Goal: Find specific page/section: Find specific page/section

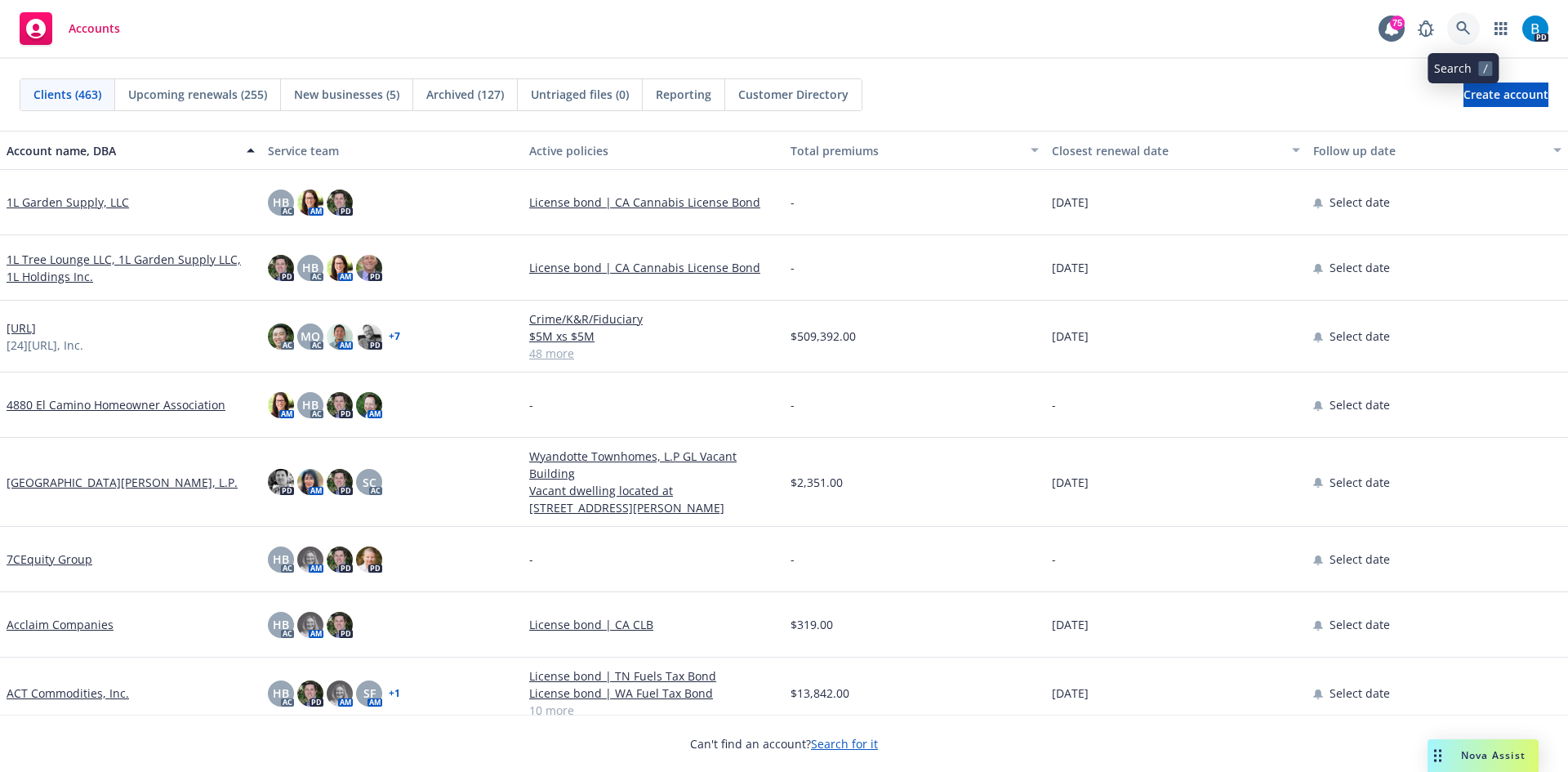
click at [1463, 28] on icon at bounding box center [1463, 29] width 15 height 15
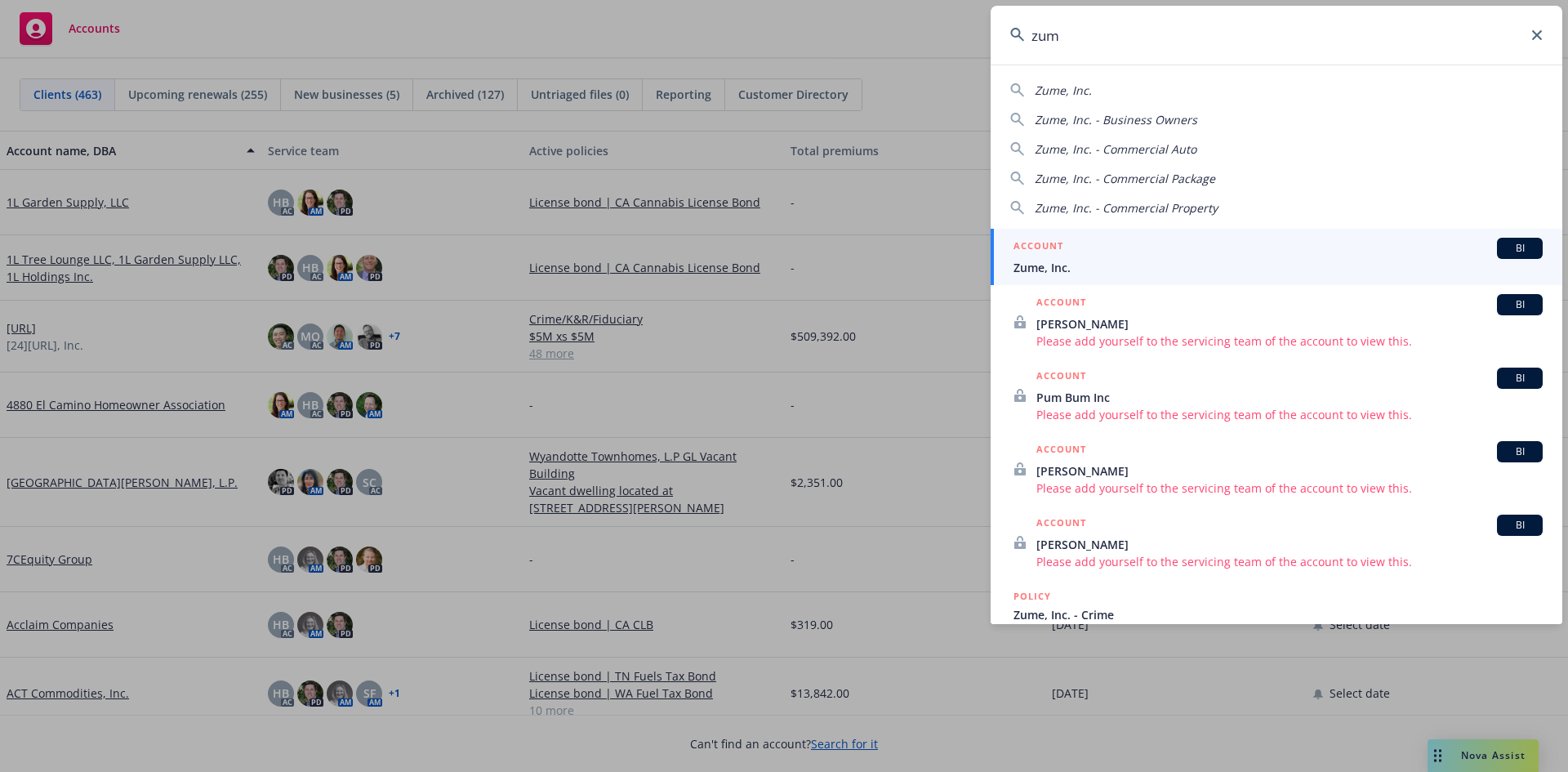
type input "zum"
